Goal: Check status

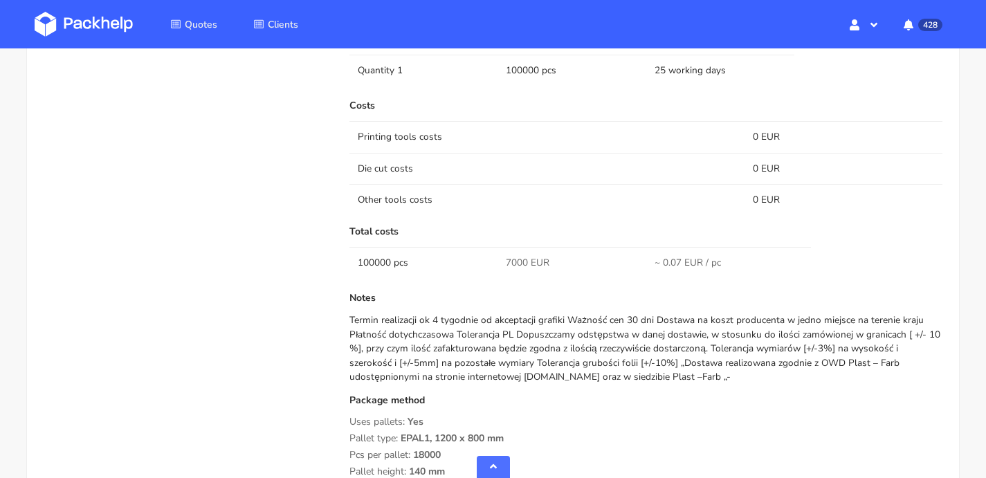
scroll to position [1243, 0]
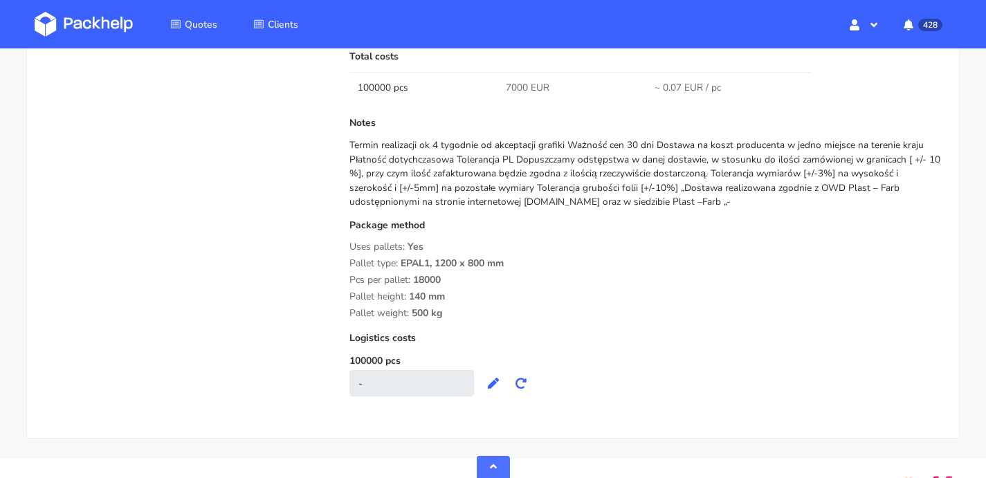
click at [423, 277] on span "18000" at bounding box center [427, 285] width 28 height 24
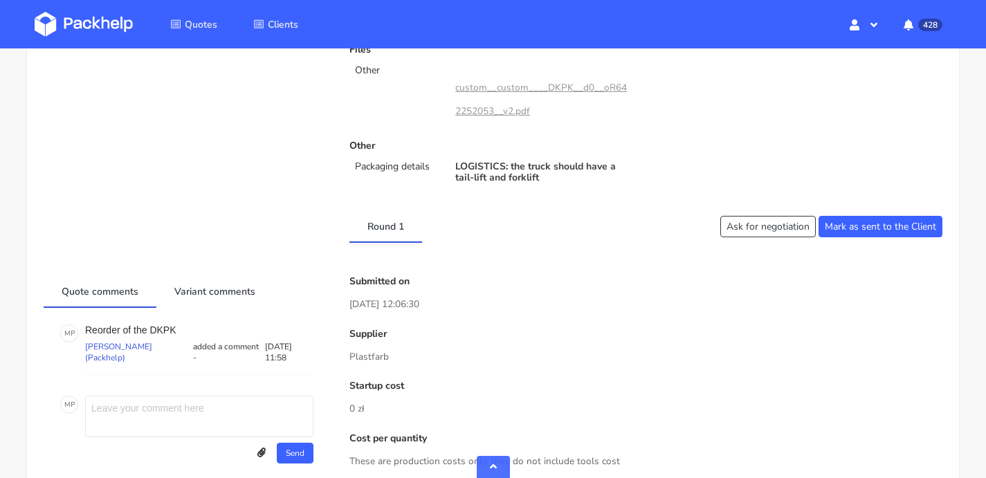
scroll to position [0, 0]
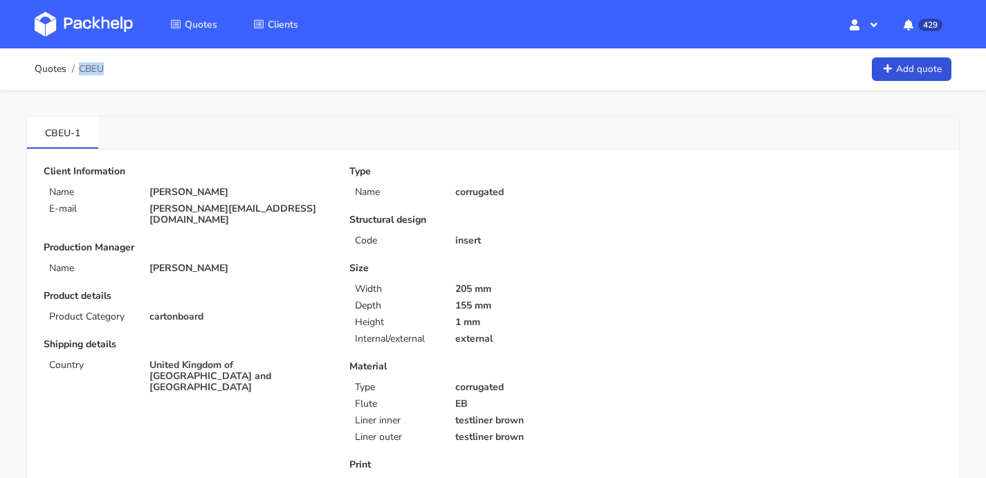
drag, startPoint x: 114, startPoint y: 71, endPoint x: 103, endPoint y: 71, distance: 11.1
click at [103, 71] on div "Quotes CBEU Add quote" at bounding box center [493, 69] width 917 height 28
copy span "CBEU"
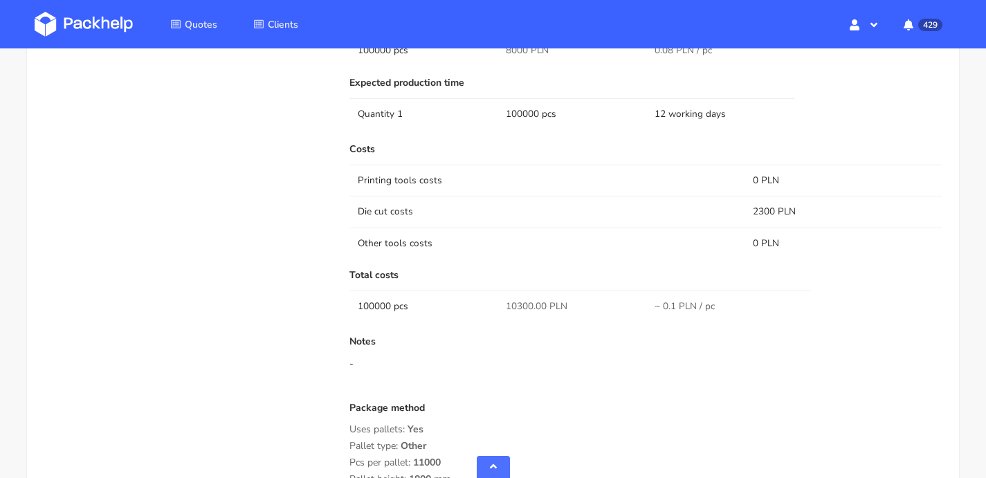
scroll to position [1095, 0]
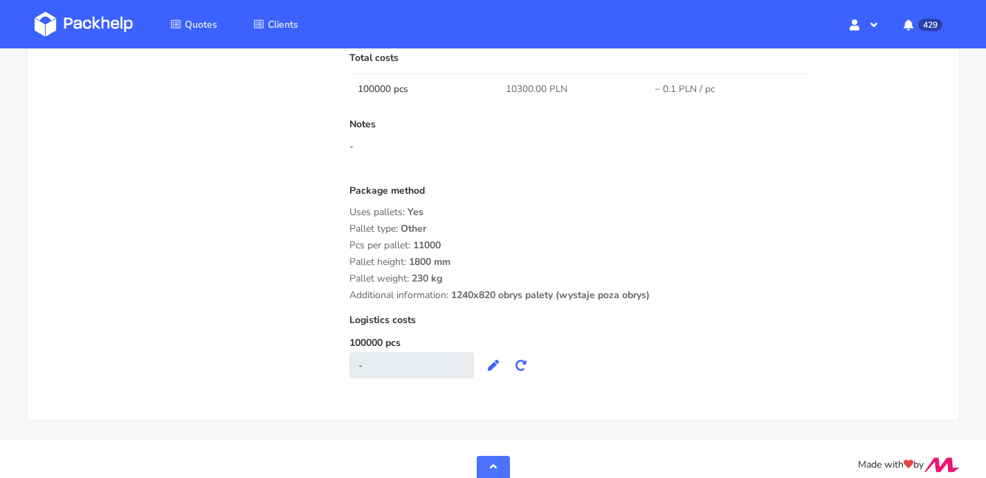
drag, startPoint x: 672, startPoint y: 282, endPoint x: 344, endPoint y: 238, distance: 330.2
click at [344, 238] on div "Submitted on 28 Aug 2025 13:18:21 Supplier Serwach Startup cost 0 zł Cost per q…" at bounding box center [646, 0] width 612 height 784
copy div "Pcs per pallet: 11000 Pallet height: 1800 mm Pallet weight: 230 kg Additional i…"
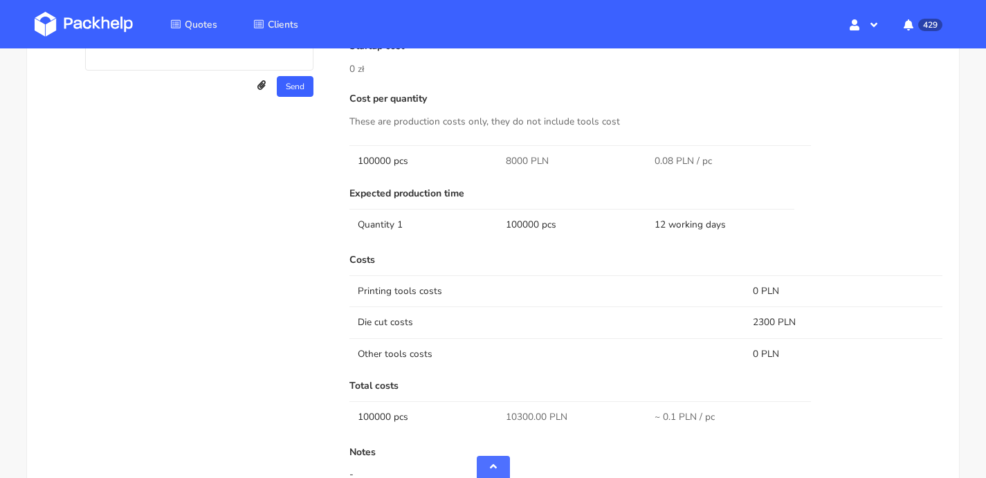
scroll to position [713, 0]
